Goal: Check status: Check status

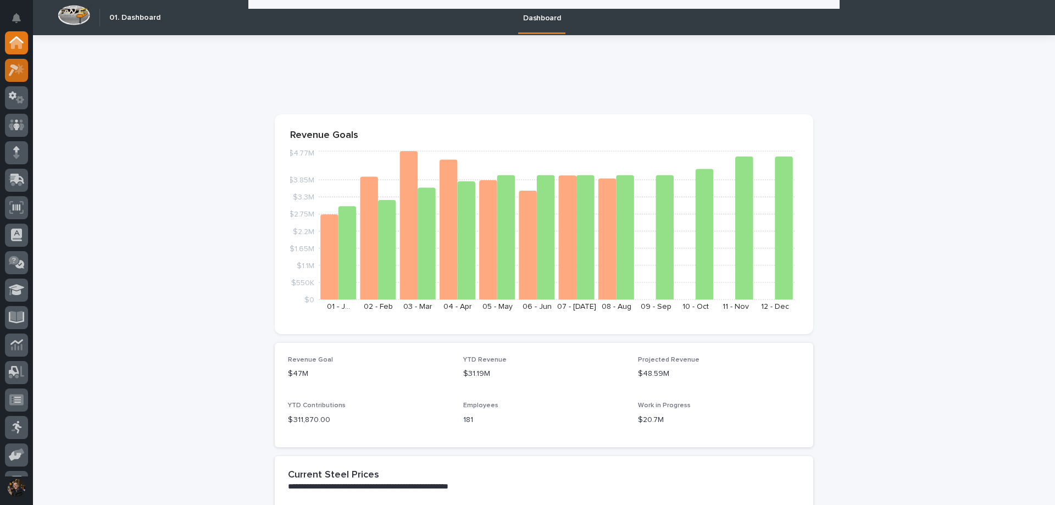
scroll to position [1626, 0]
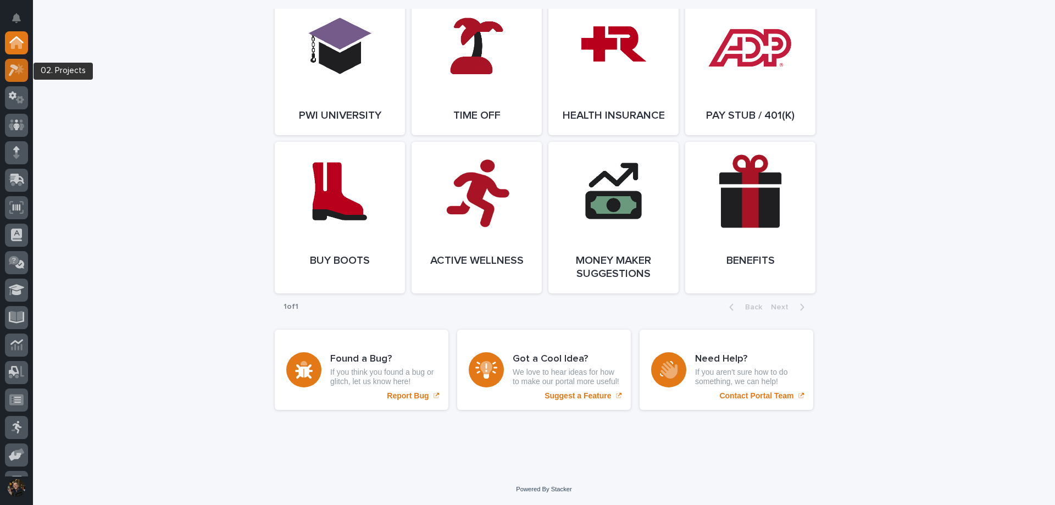
click at [12, 77] on div at bounding box center [16, 70] width 23 height 23
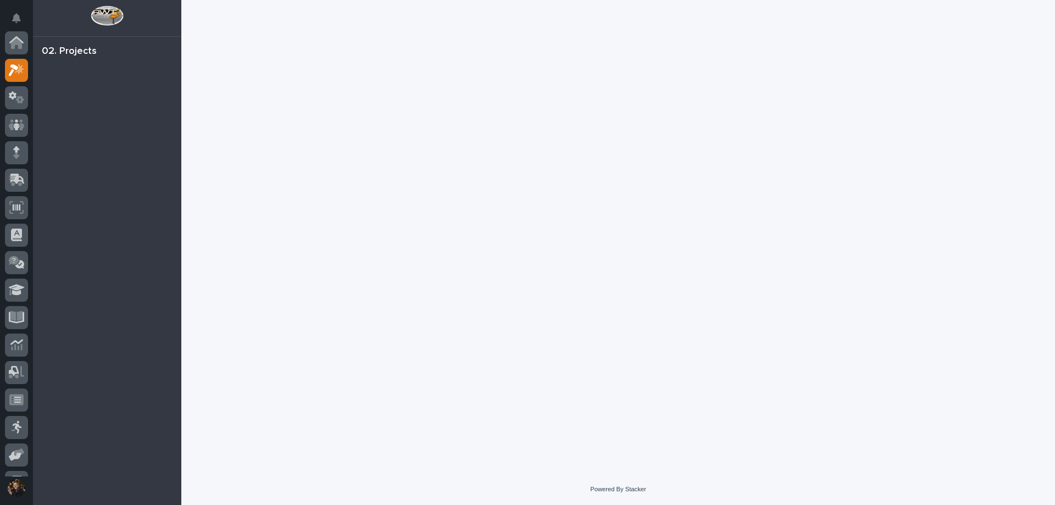
scroll to position [27, 0]
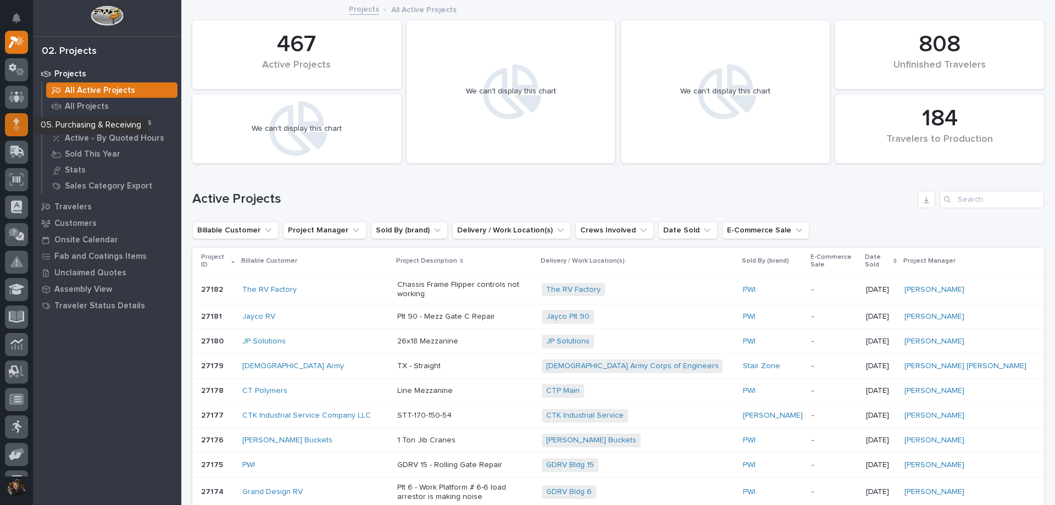
click at [16, 121] on icon at bounding box center [16, 121] width 7 height 6
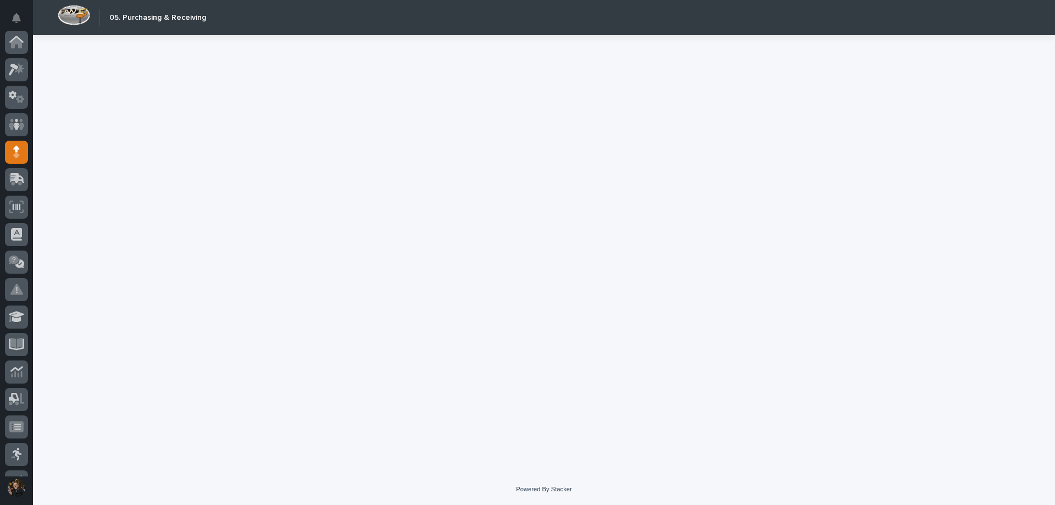
scroll to position [110, 0]
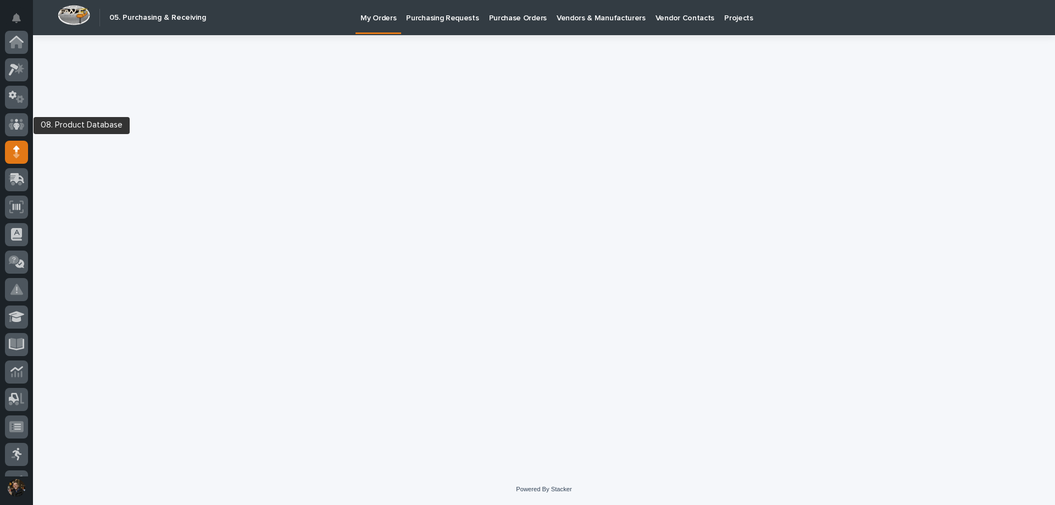
scroll to position [110, 0]
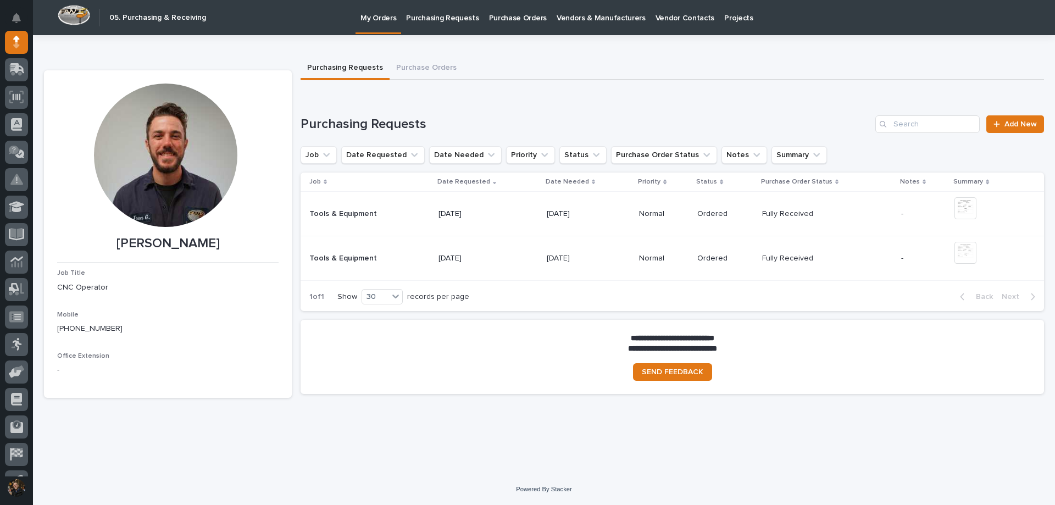
click at [519, 16] on p "Purchase Orders" at bounding box center [518, 11] width 58 height 23
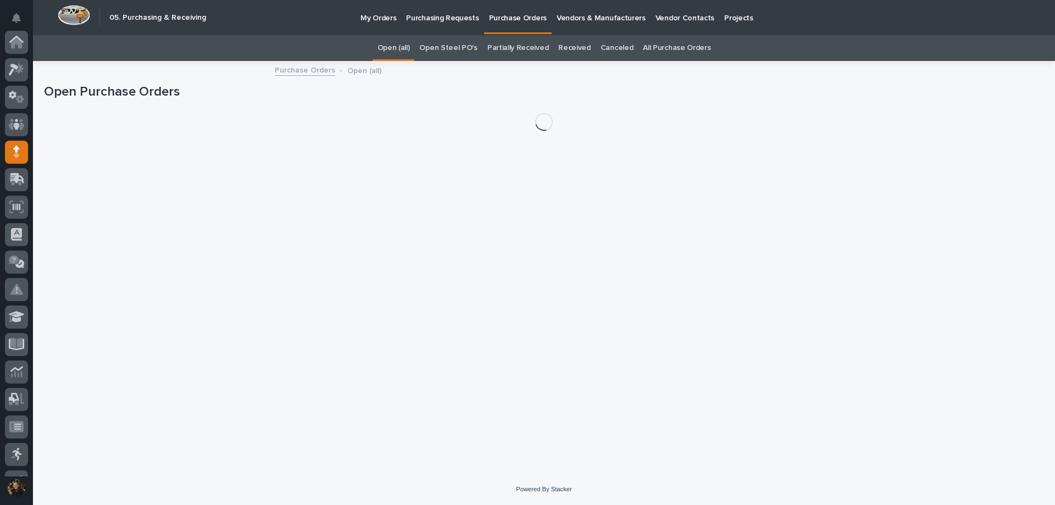
scroll to position [110, 0]
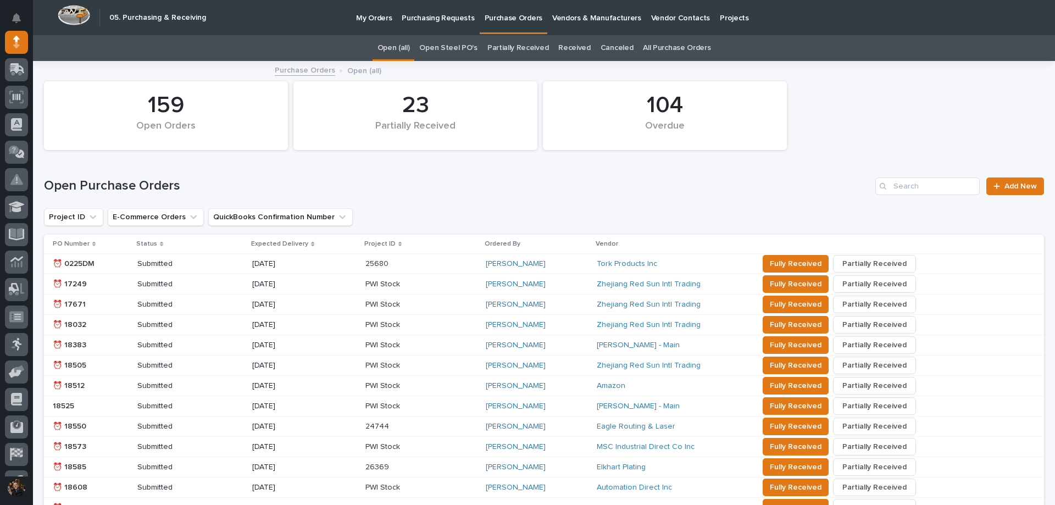
click at [442, 49] on link "Open Steel PO's" at bounding box center [448, 48] width 58 height 26
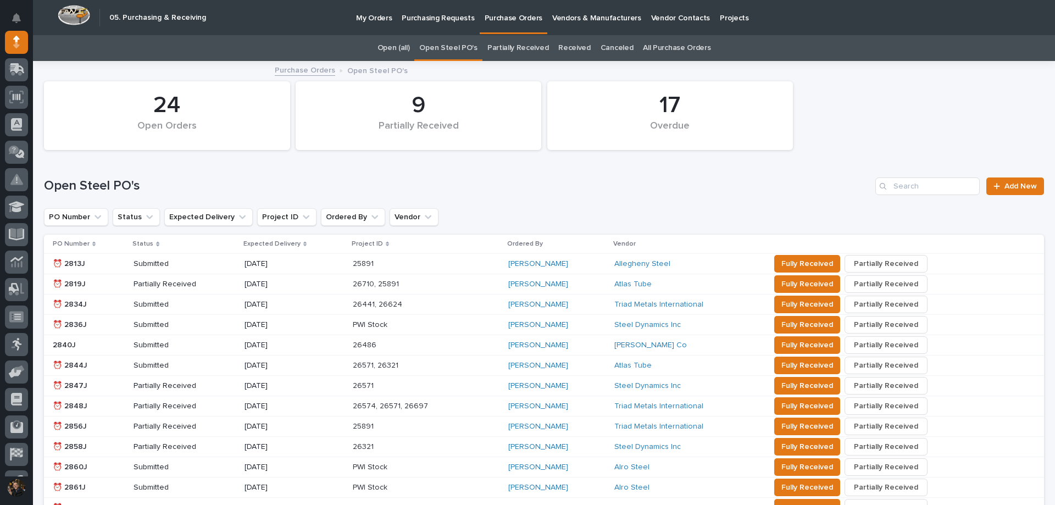
click at [676, 42] on link "All Purchase Orders" at bounding box center [677, 48] width 68 height 26
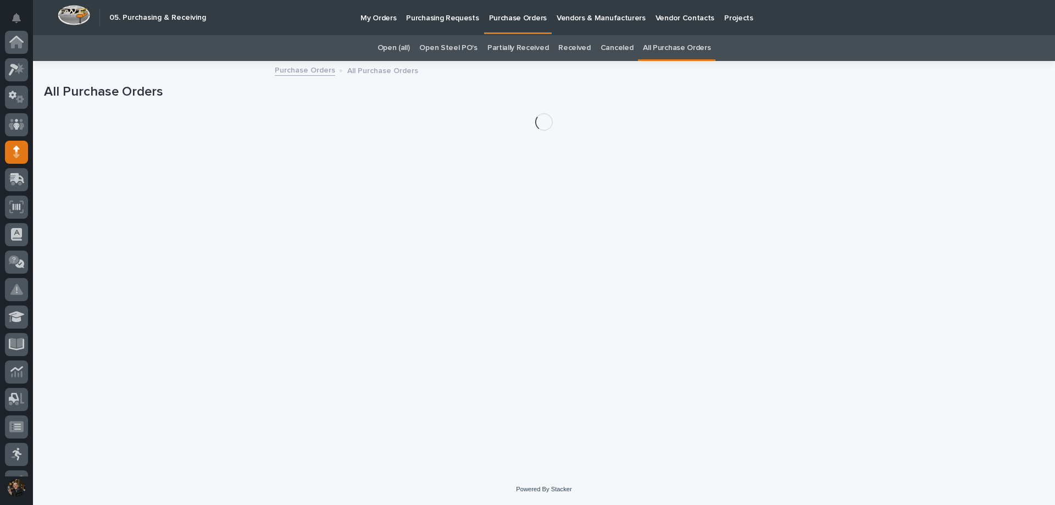
scroll to position [110, 0]
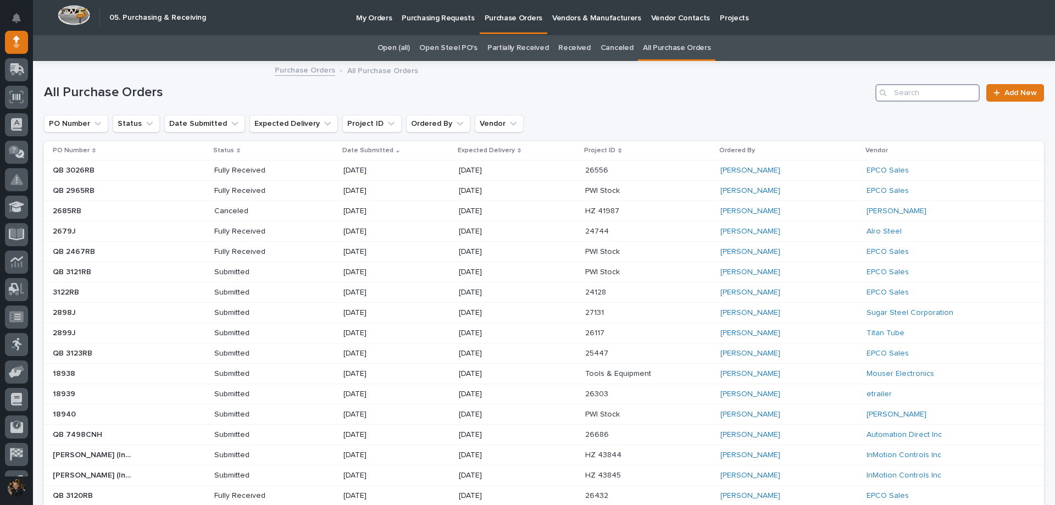
click at [904, 96] on input "Search" at bounding box center [927, 93] width 104 height 18
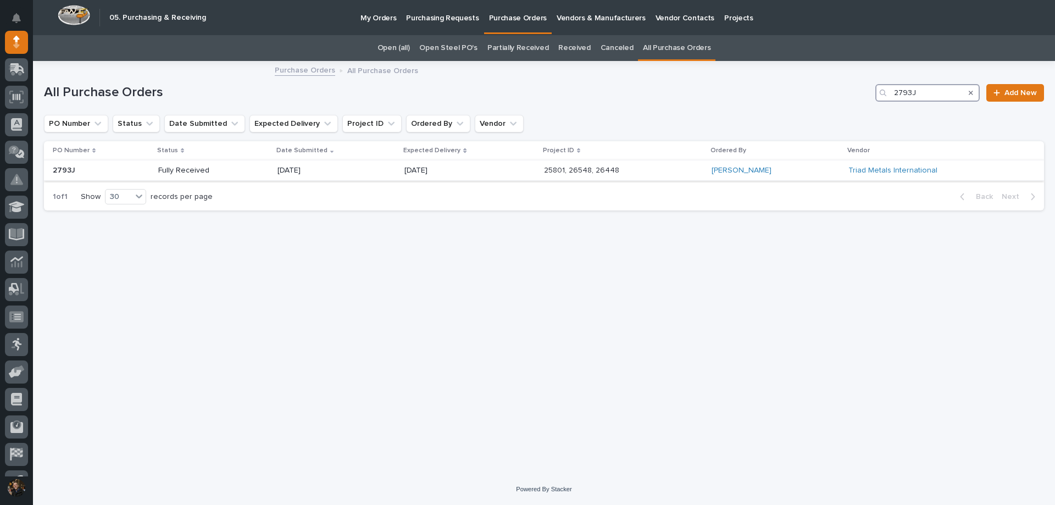
type input "2793J"
click at [223, 170] on p "Fully Received" at bounding box center [197, 170] width 79 height 9
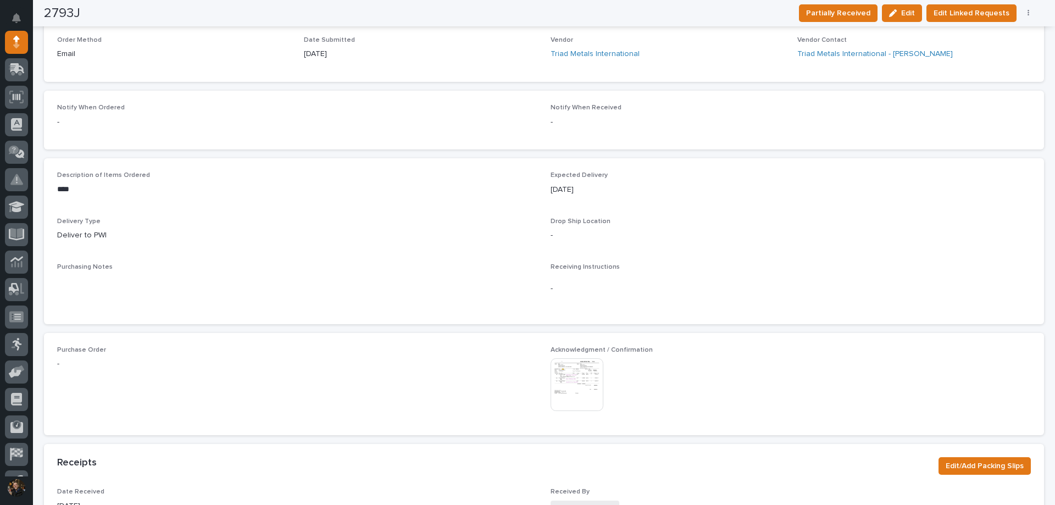
scroll to position [440, 0]
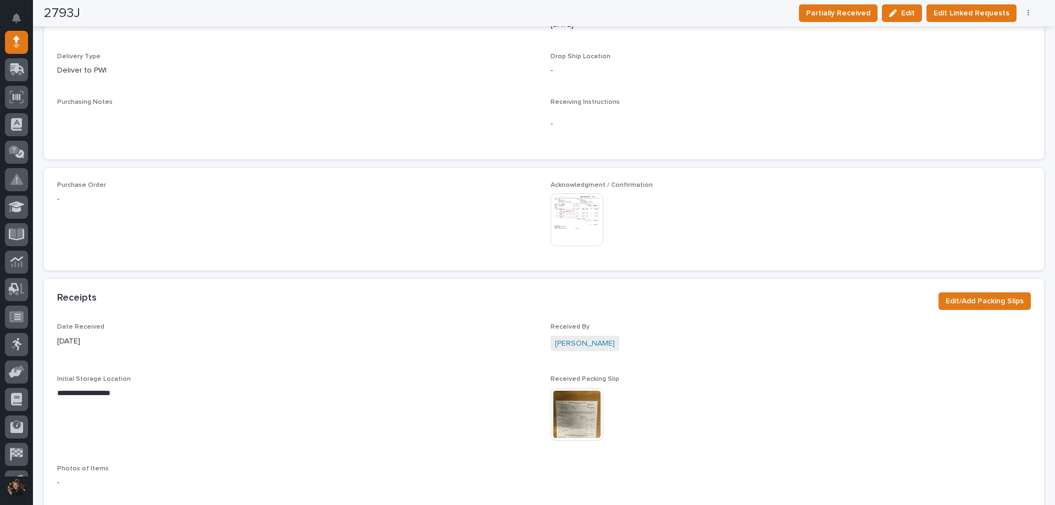
click at [557, 419] on img at bounding box center [577, 414] width 53 height 53
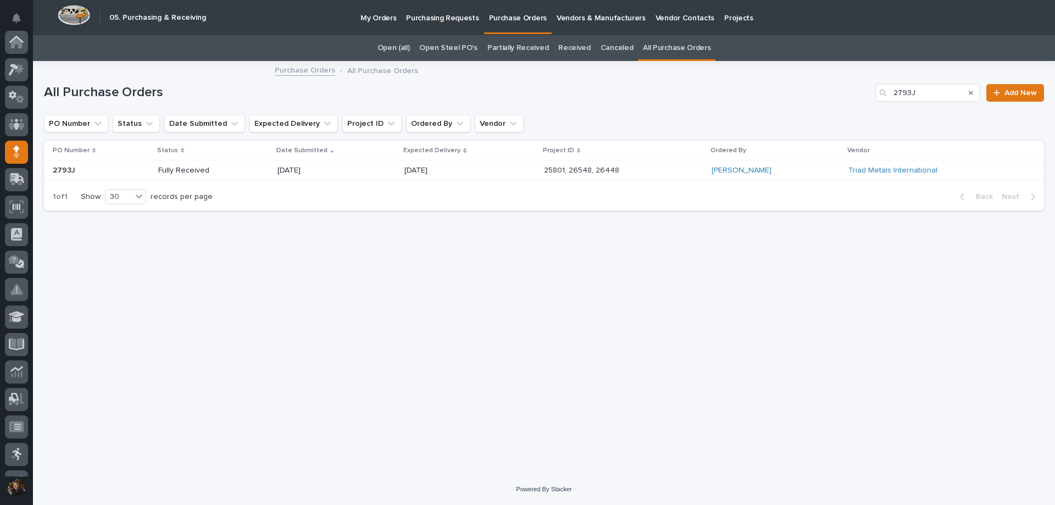
scroll to position [110, 0]
click at [972, 97] on button "Search" at bounding box center [971, 93] width 4 height 18
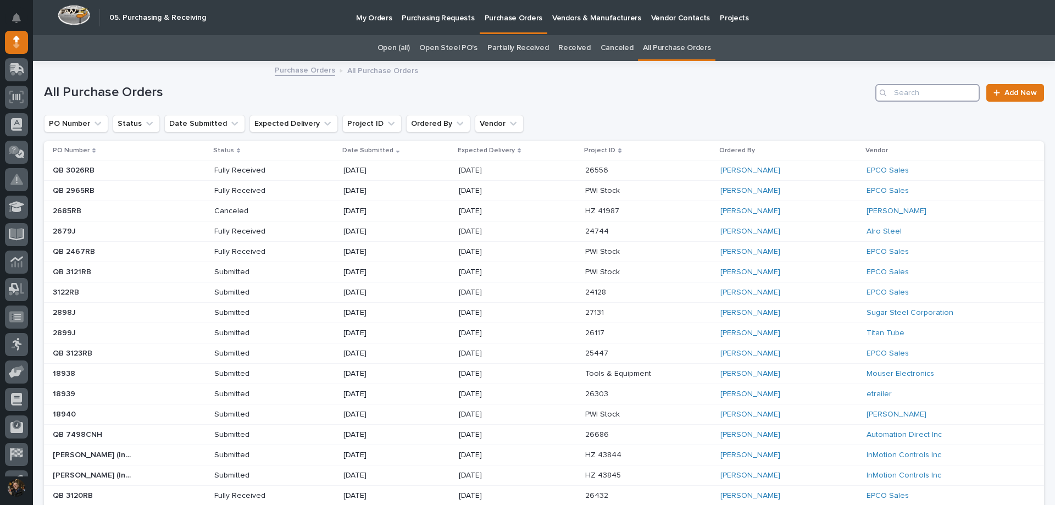
click at [904, 89] on input "Search" at bounding box center [927, 93] width 104 height 18
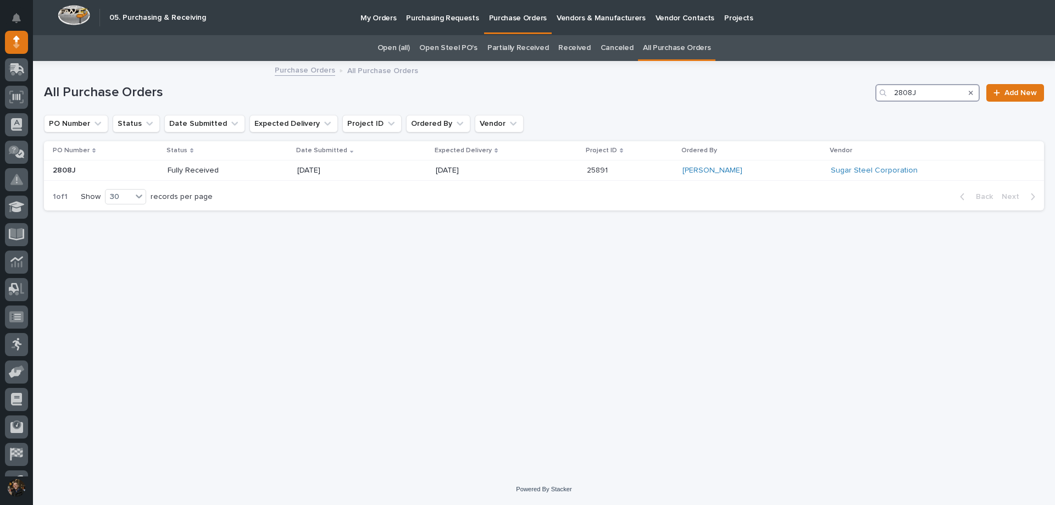
type input "2808J"
click at [380, 170] on div "[DATE]" at bounding box center [362, 171] width 130 height 18
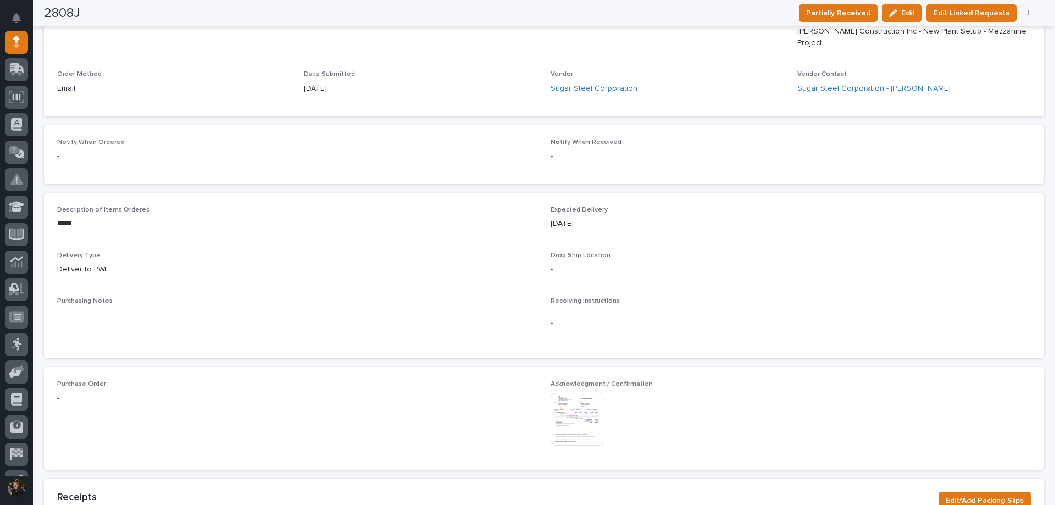
scroll to position [494, 0]
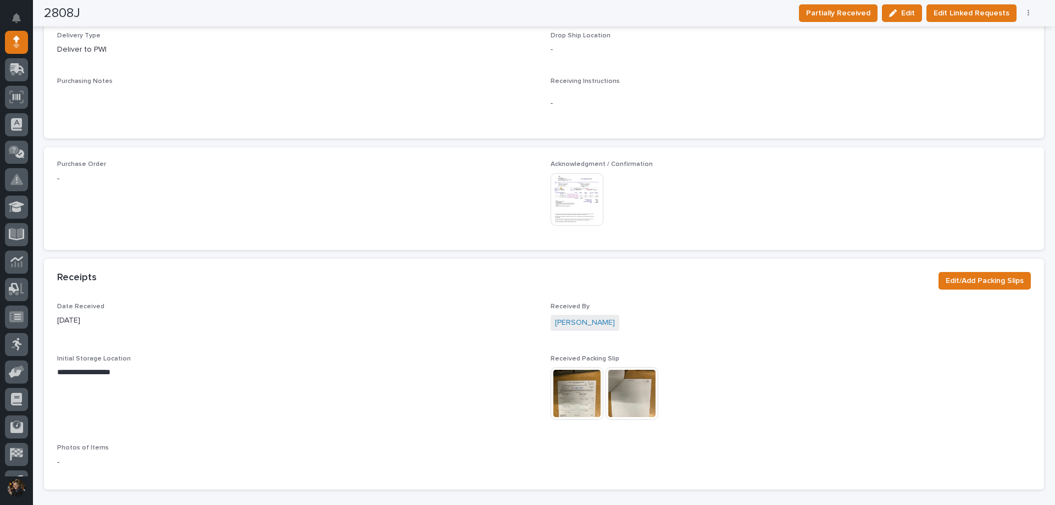
click at [571, 378] on img at bounding box center [577, 393] width 53 height 53
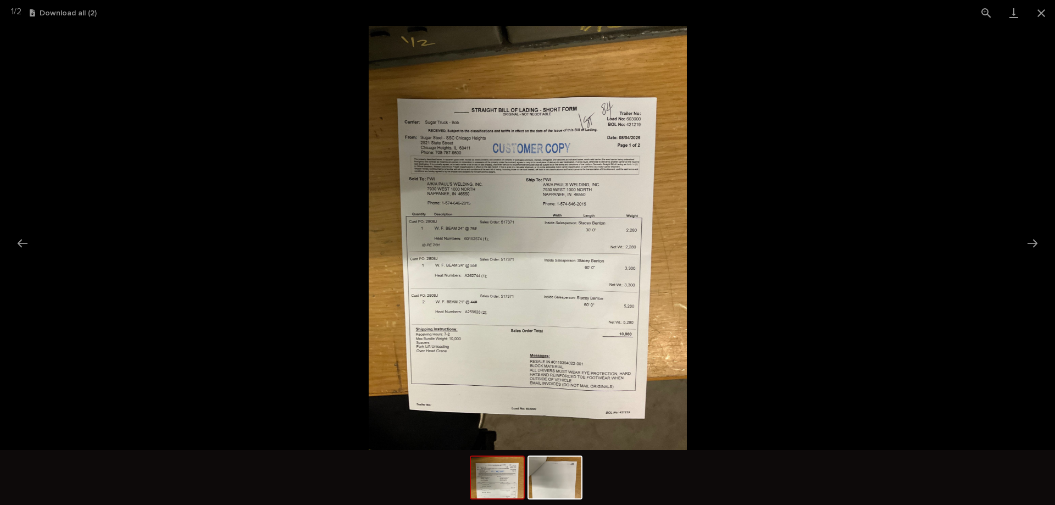
click at [484, 474] on img at bounding box center [497, 478] width 53 height 42
click at [502, 482] on img at bounding box center [497, 478] width 53 height 42
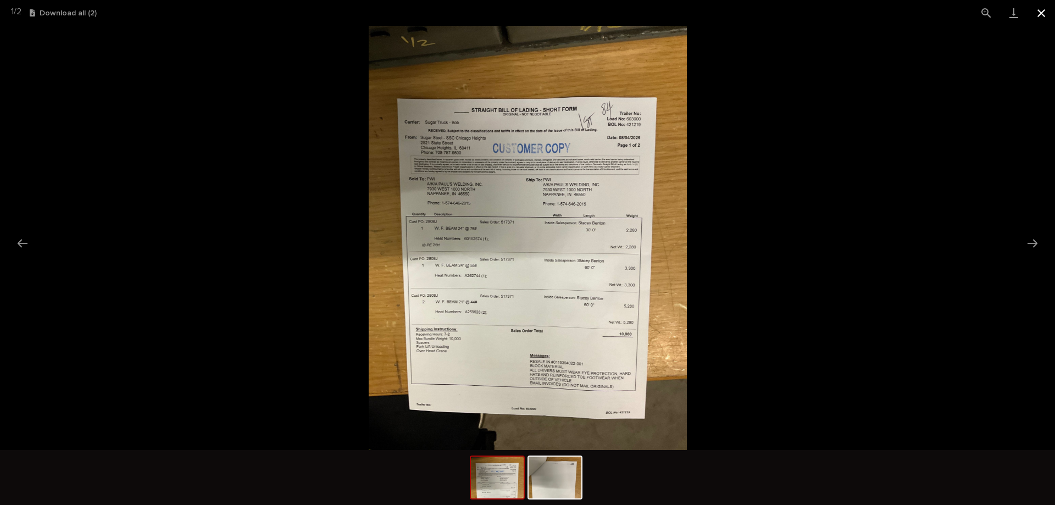
click at [1040, 13] on button "Close gallery" at bounding box center [1040, 13] width 27 height 26
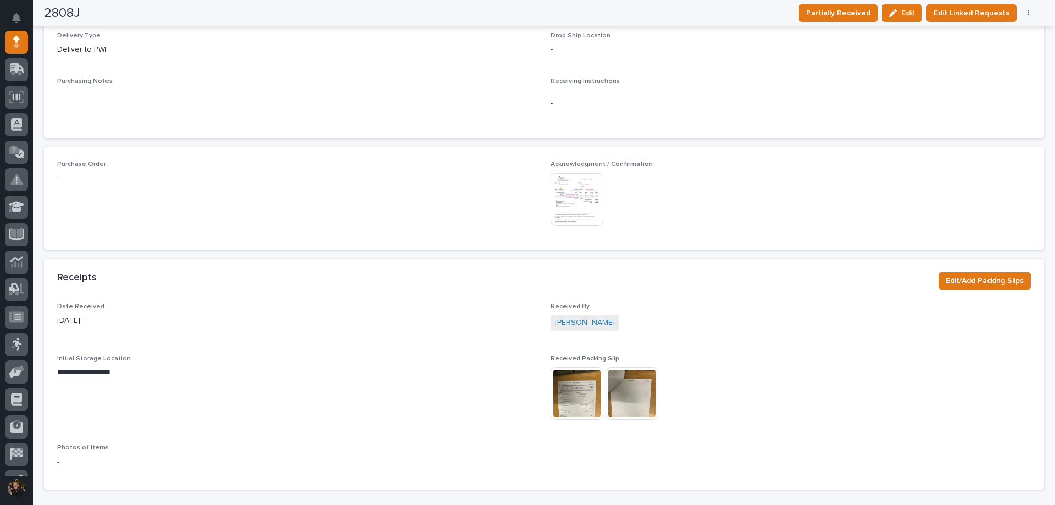
click at [573, 367] on img at bounding box center [577, 393] width 53 height 53
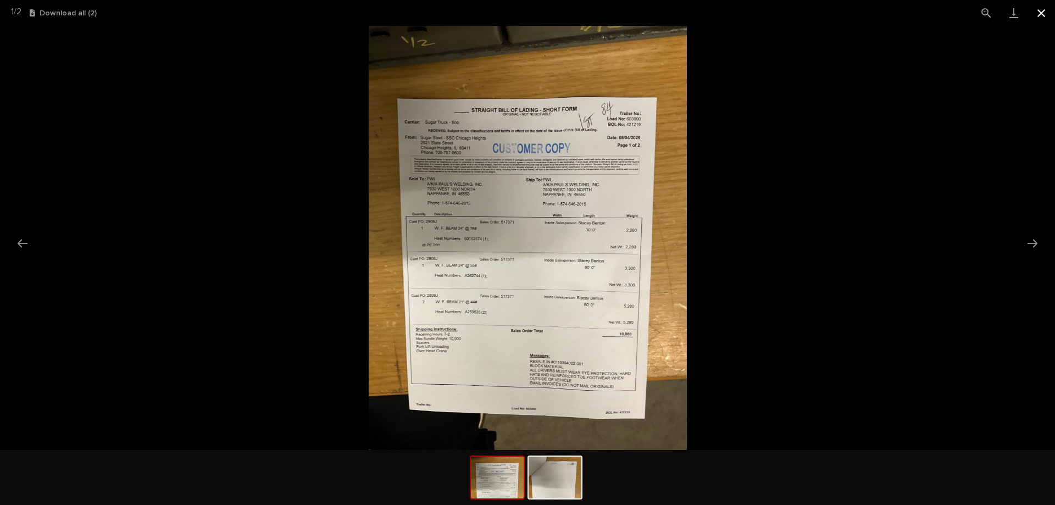
click at [1042, 7] on button "Close gallery" at bounding box center [1040, 13] width 27 height 26
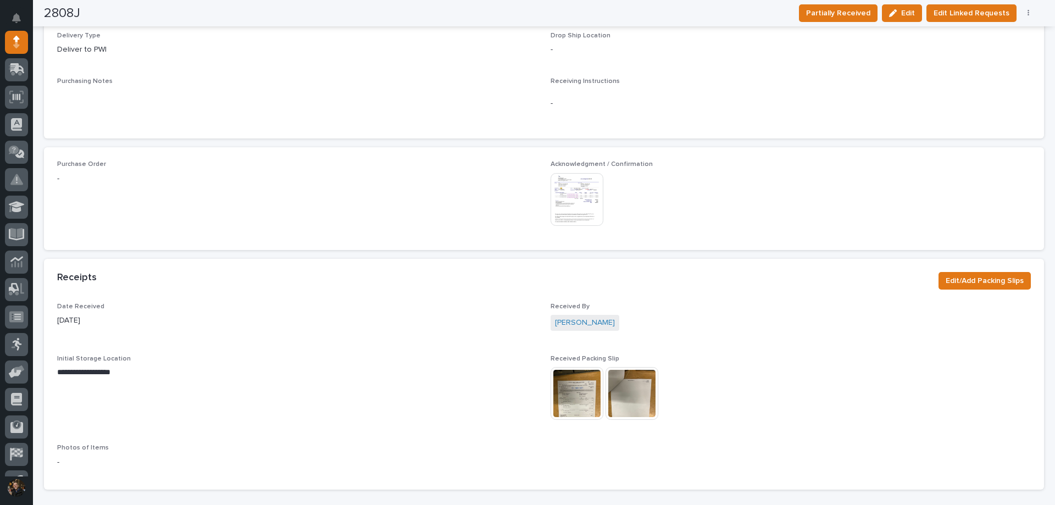
click at [614, 370] on img at bounding box center [631, 393] width 53 height 53
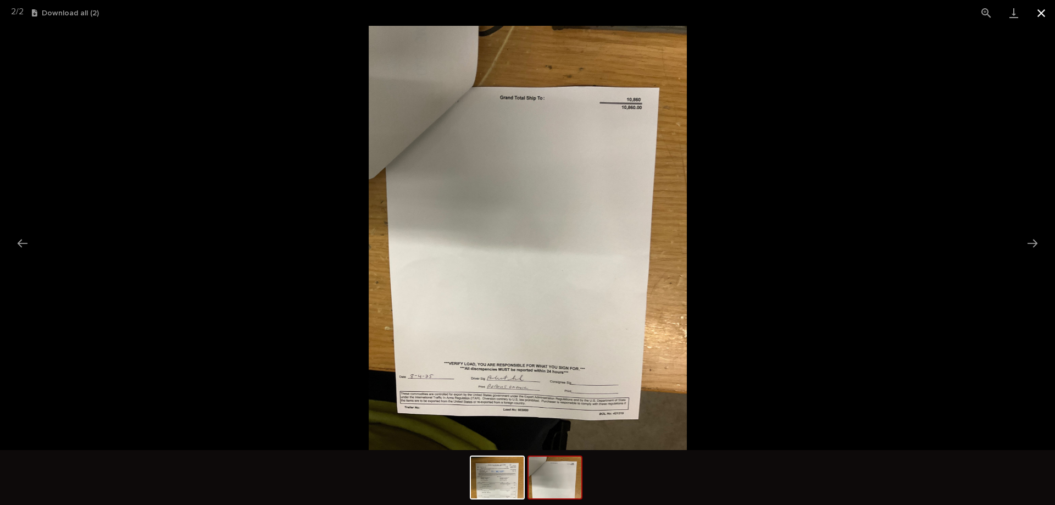
click at [1044, 8] on button "Close gallery" at bounding box center [1040, 13] width 27 height 26
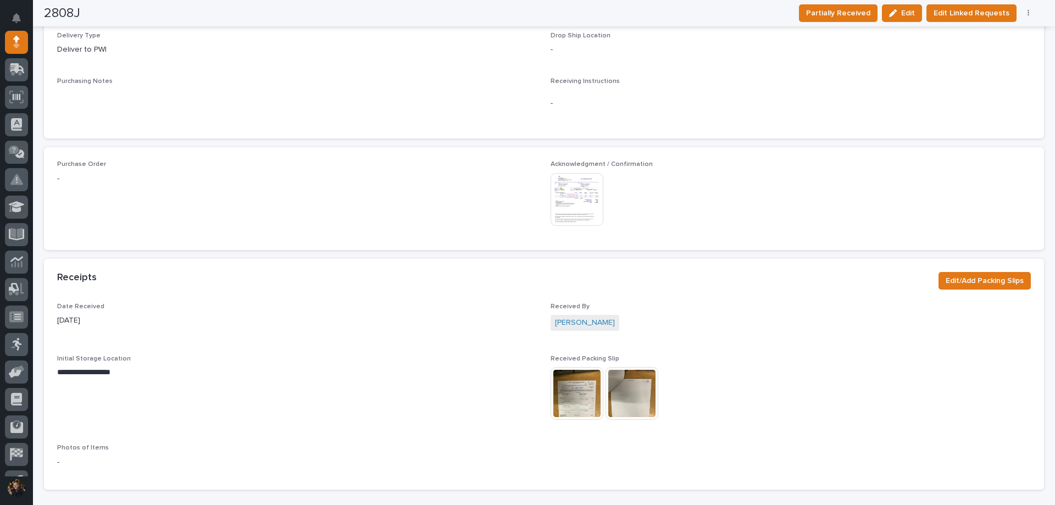
click at [571, 377] on img at bounding box center [577, 393] width 53 height 53
